Goal: Task Accomplishment & Management: Manage account settings

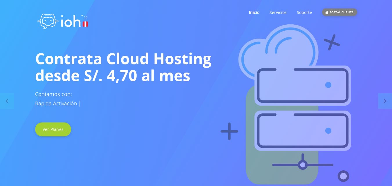
click at [339, 10] on div "PORTAL CLIENTE" at bounding box center [339, 12] width 35 height 8
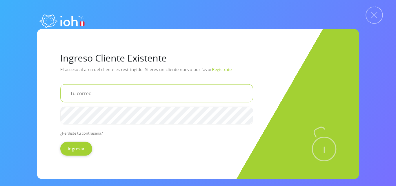
click at [102, 96] on input "email" at bounding box center [156, 93] width 193 height 18
type input "[EMAIL_ADDRESS][DOMAIN_NAME]"
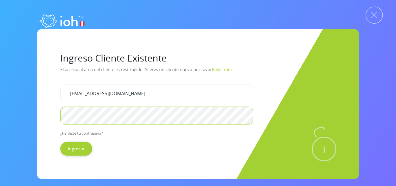
click at [60, 141] on input "Ingresar" at bounding box center [76, 148] width 32 height 14
